Goal: Task Accomplishment & Management: Manage account settings

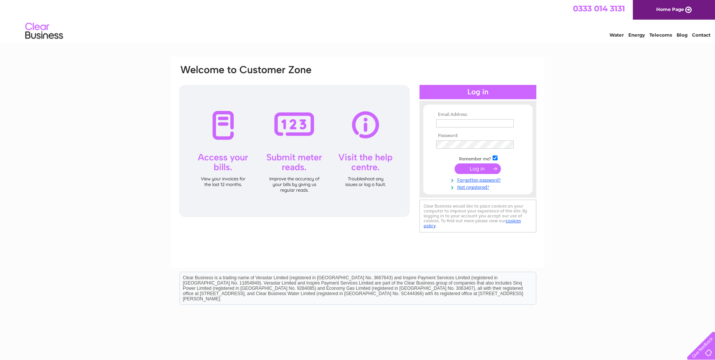
type input "info@glassandmirrors.co.uk"
click at [480, 167] on input "submit" at bounding box center [478, 168] width 46 height 11
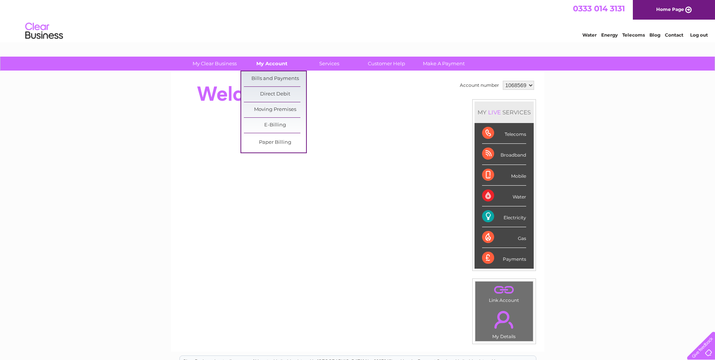
click at [273, 62] on link "My Account" at bounding box center [272, 64] width 62 height 14
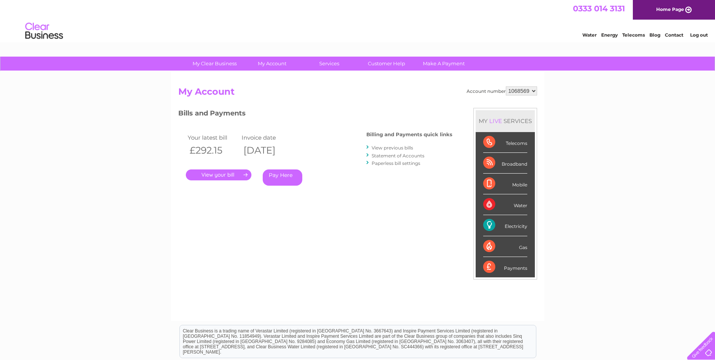
click at [216, 173] on link "." at bounding box center [219, 174] width 66 height 11
